Goal: Book appointment/travel/reservation

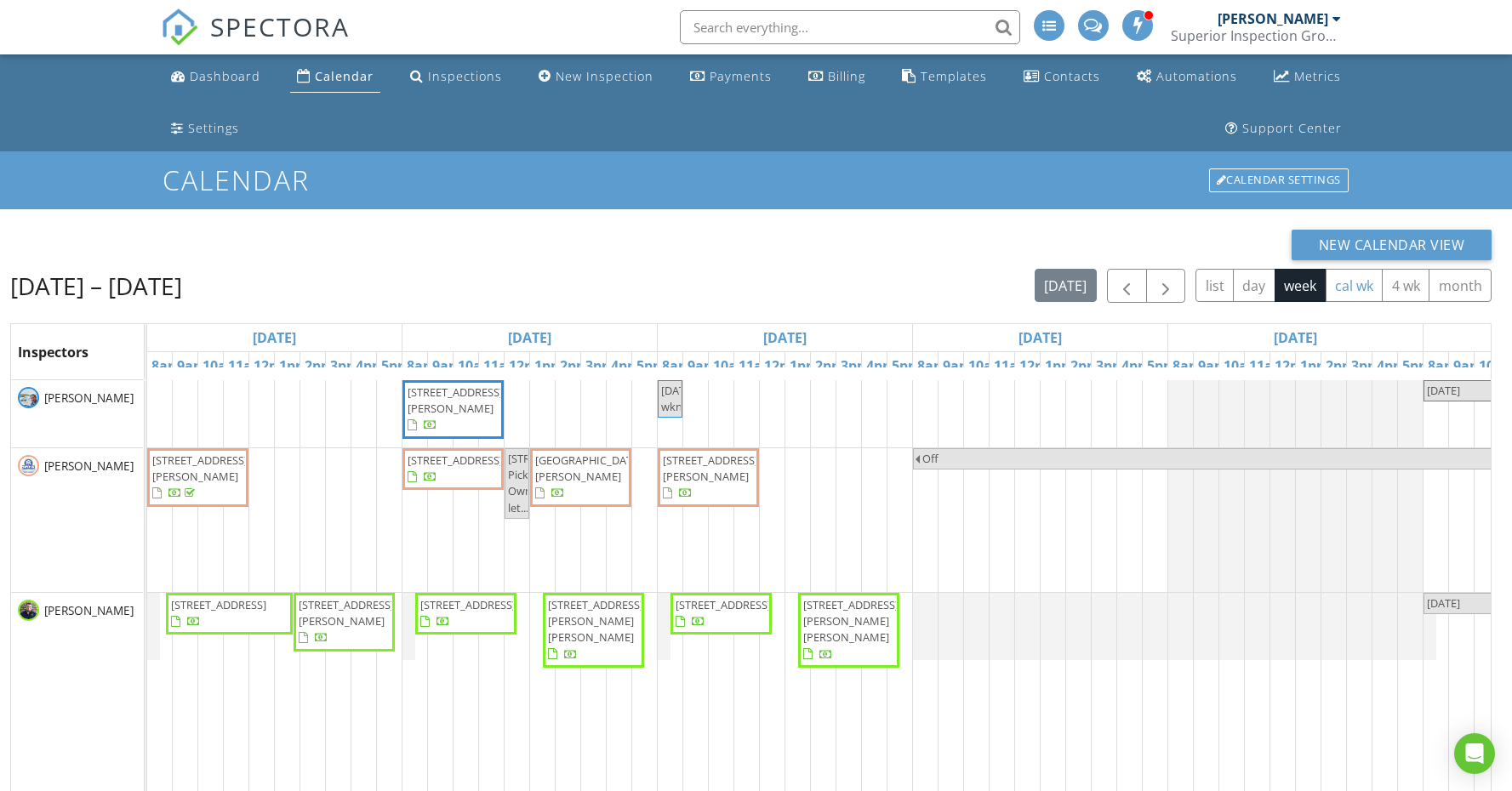
click at [1344, 291] on button "cal wk" at bounding box center [1354, 285] width 58 height 33
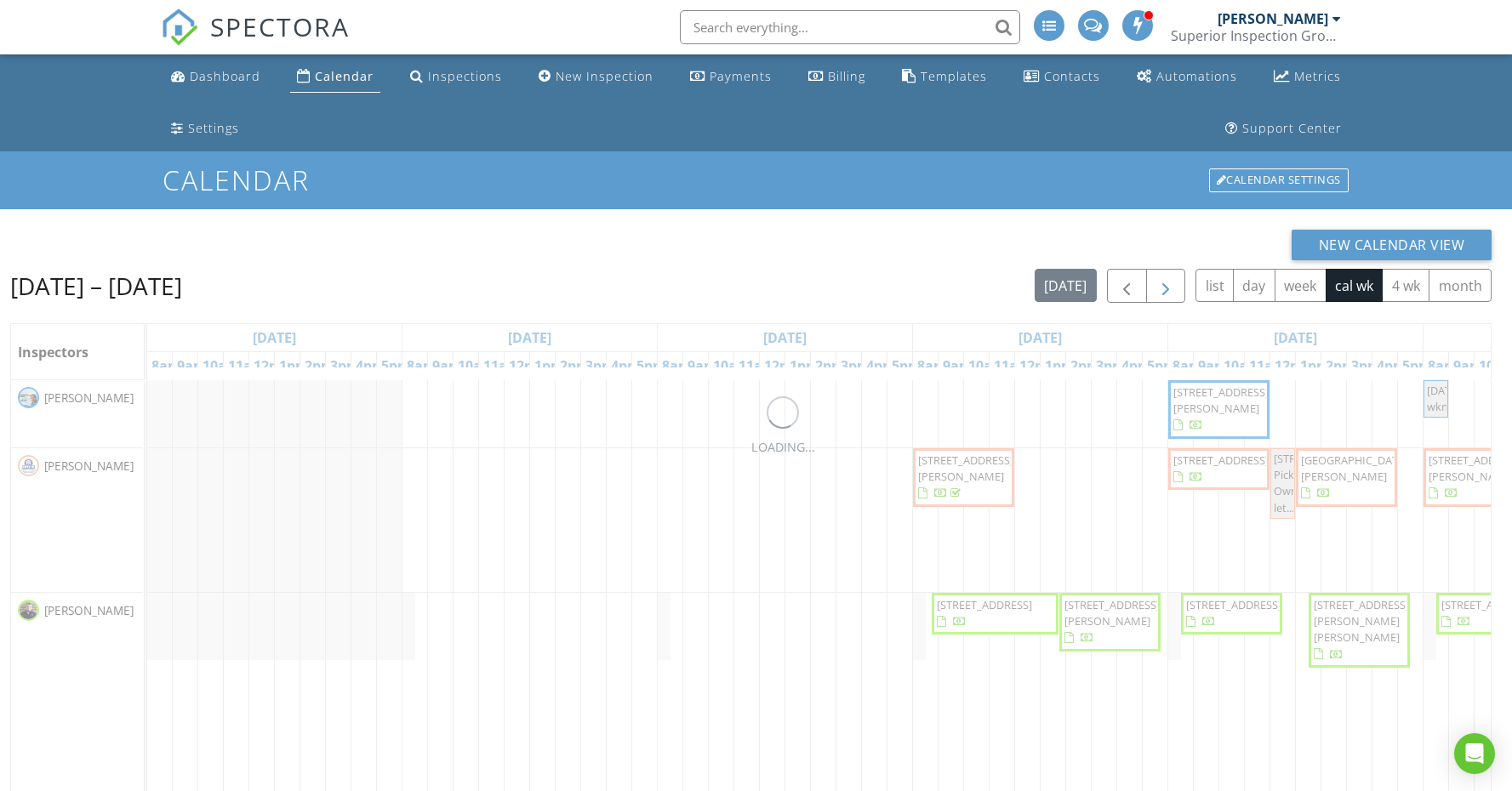
click at [1172, 280] on span "button" at bounding box center [1166, 287] width 21 height 21
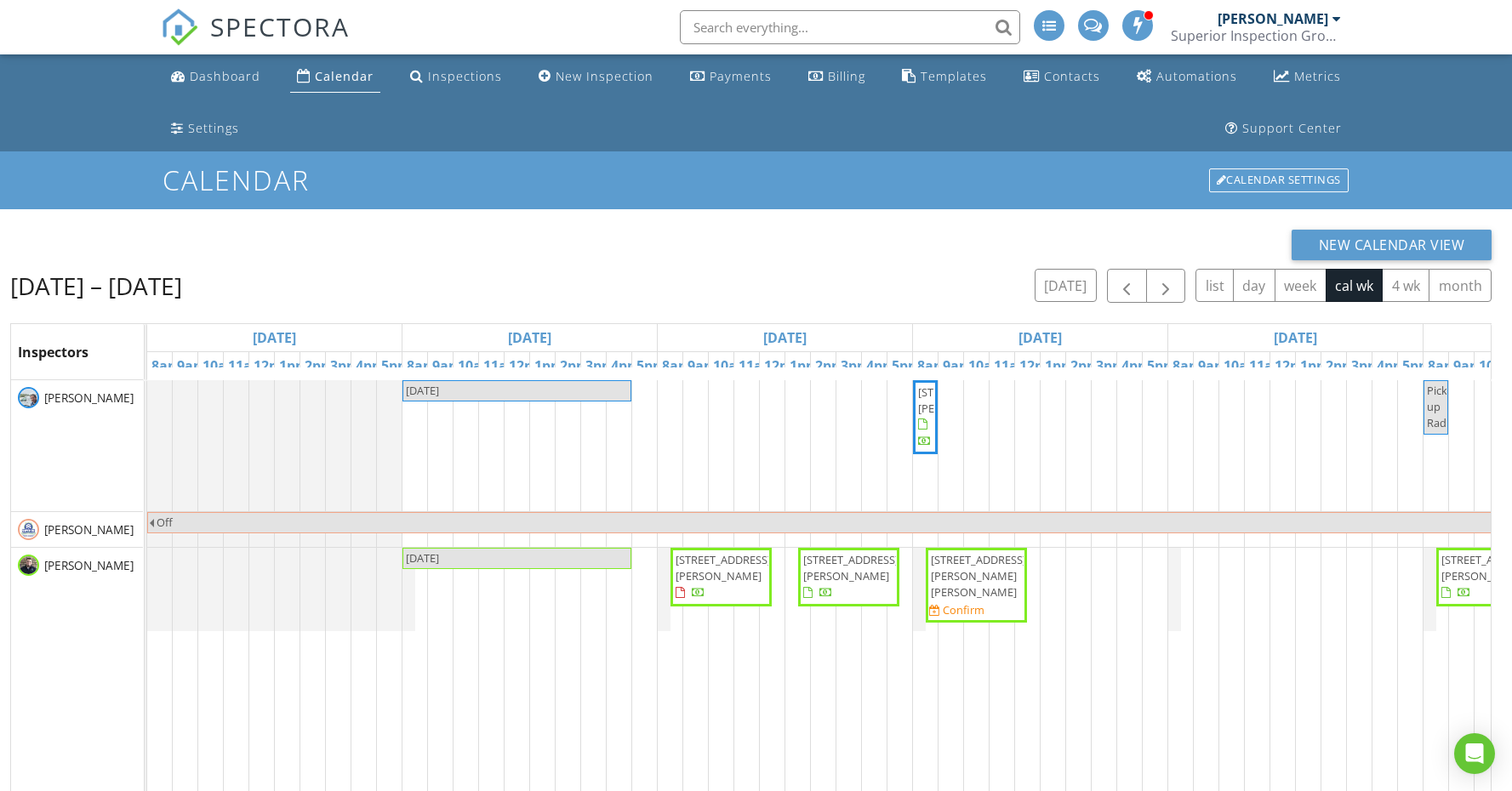
click at [1008, 586] on div "108 Lanham Ln, Monroe 38573 Confirm" at bounding box center [976, 585] width 95 height 67
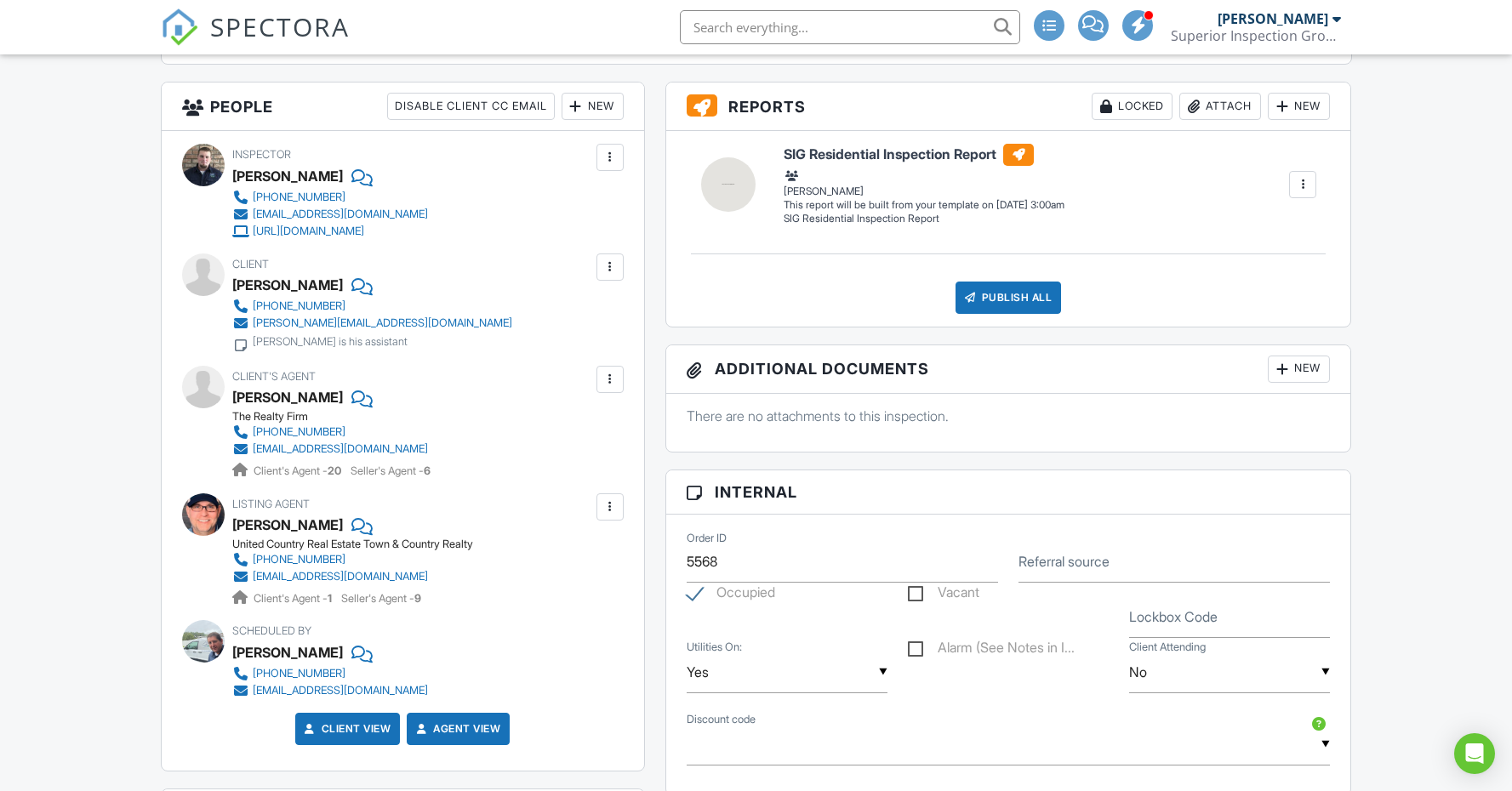
scroll to position [825, 0]
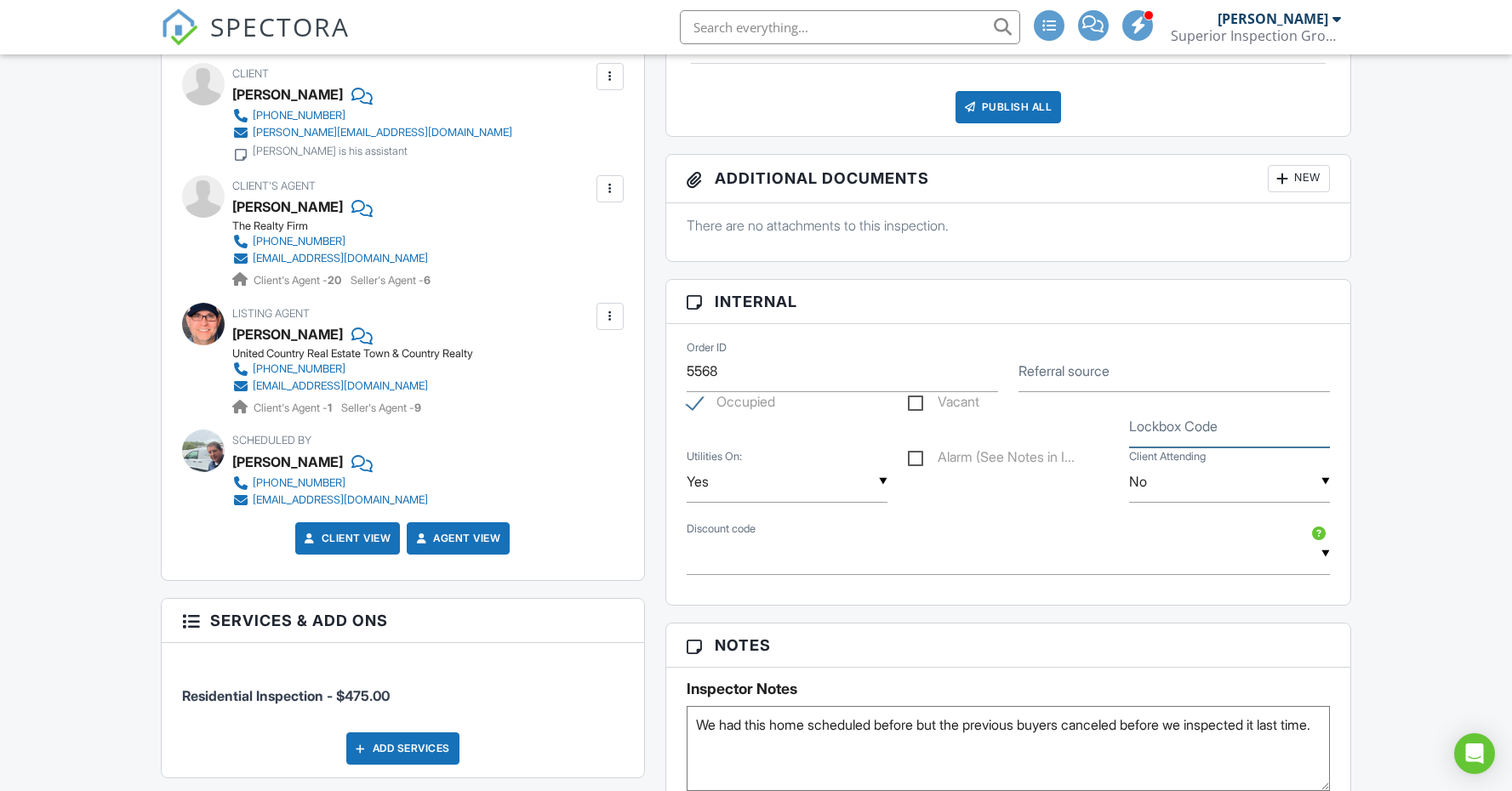
click at [1165, 441] on input "Lockbox Code" at bounding box center [1230, 427] width 201 height 42
type input "1968"
click at [1409, 461] on div "Dashboard Calendar Inspections New Inspection Payments Billing Templates Contac…" at bounding box center [756, 543] width 1512 height 2626
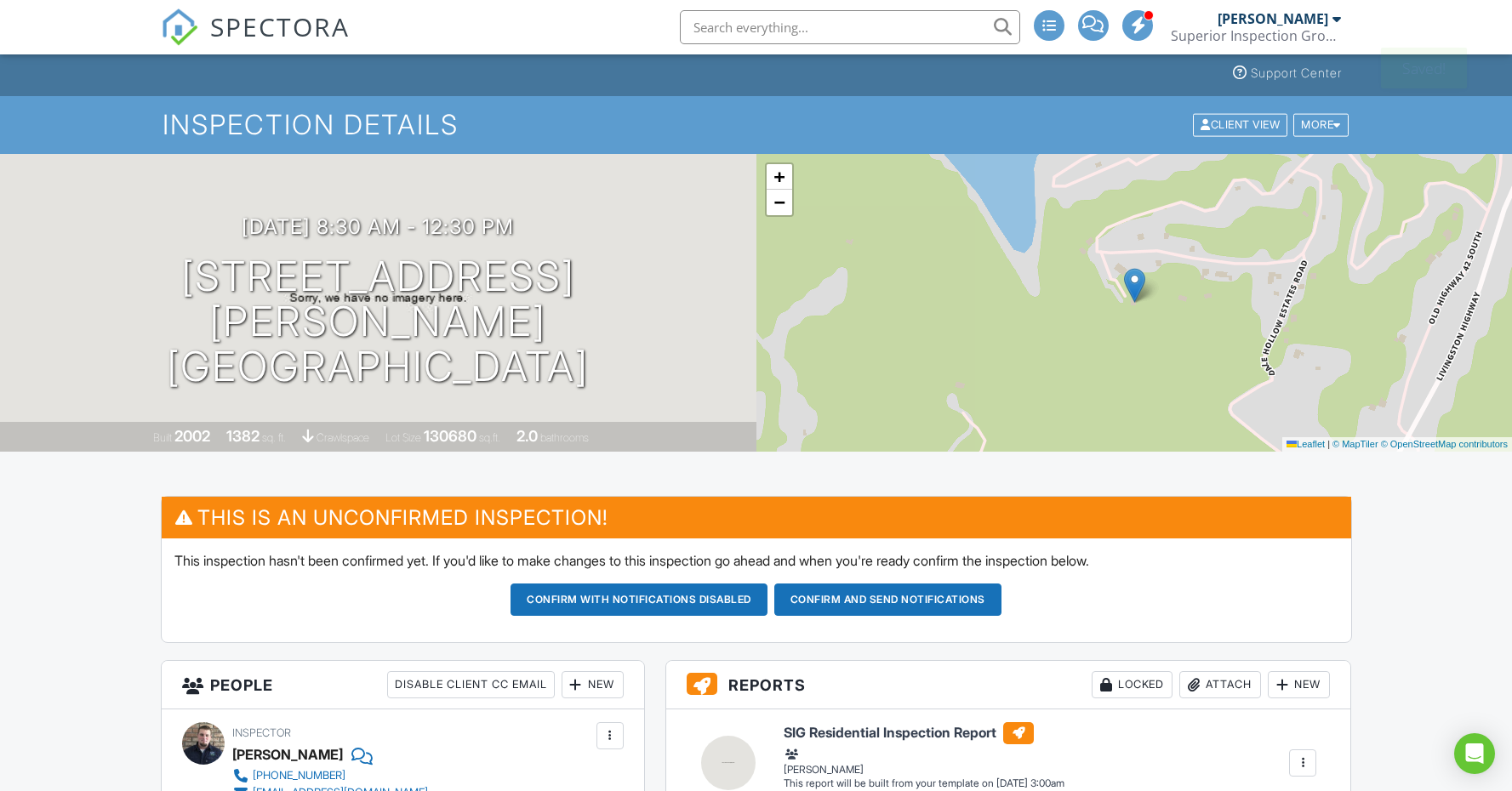
scroll to position [36, 0]
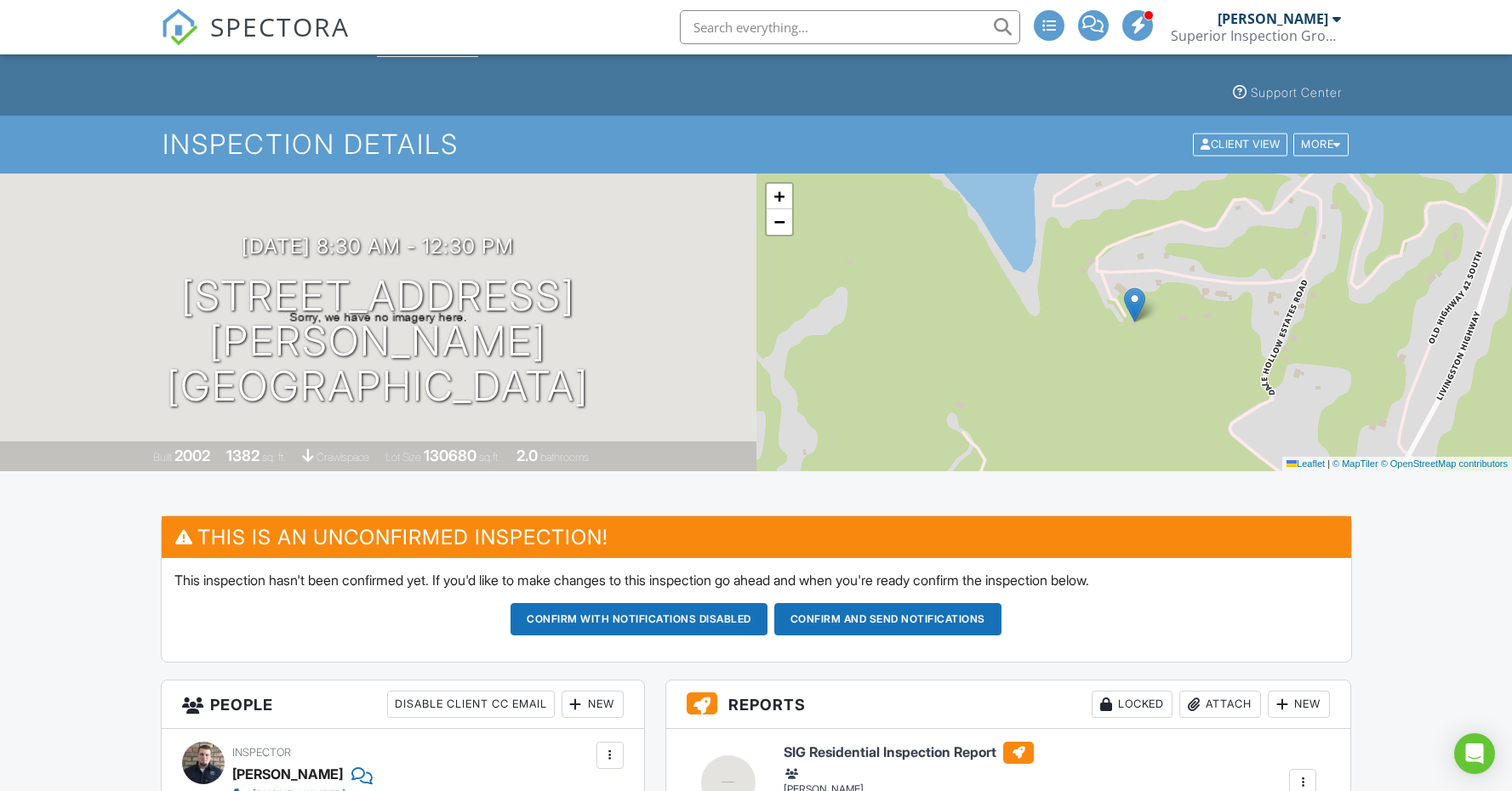
click at [768, 617] on button "Confirm and send notifications" at bounding box center [639, 619] width 257 height 32
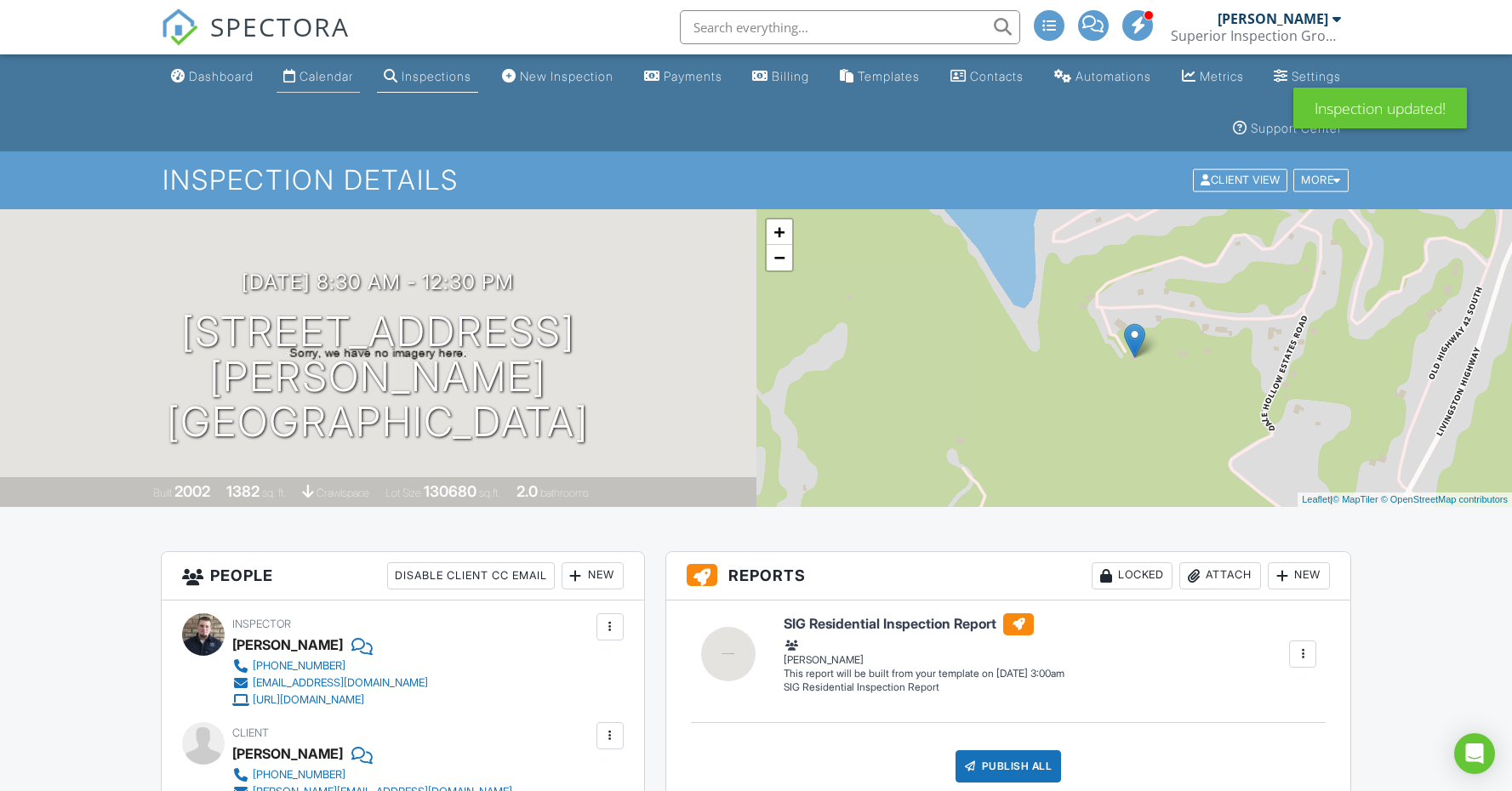
click at [329, 73] on div "Calendar" at bounding box center [326, 75] width 54 height 15
